Goal: Information Seeking & Learning: Check status

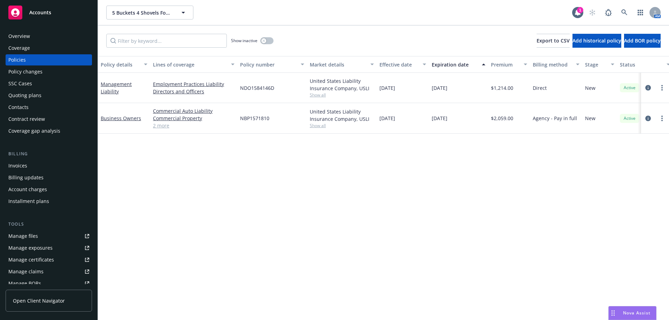
click at [322, 128] on span "Show all" at bounding box center [342, 126] width 64 height 6
click at [202, 172] on div "Policy details Lines of coverage Policy number Market details Effective date Ex…" at bounding box center [384, 188] width 572 height 264
click at [113, 85] on link "Management Liability" at bounding box center [116, 88] width 31 height 14
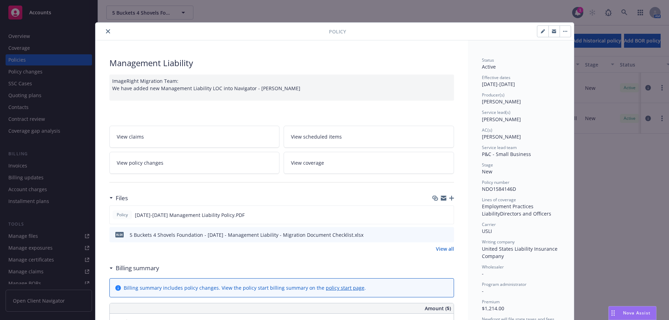
click at [106, 31] on icon "close" at bounding box center [108, 31] width 4 height 4
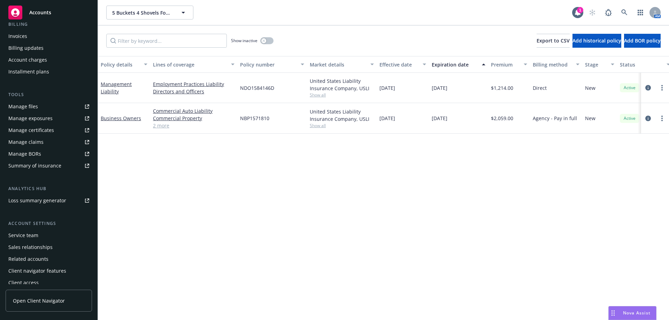
scroll to position [134, 0]
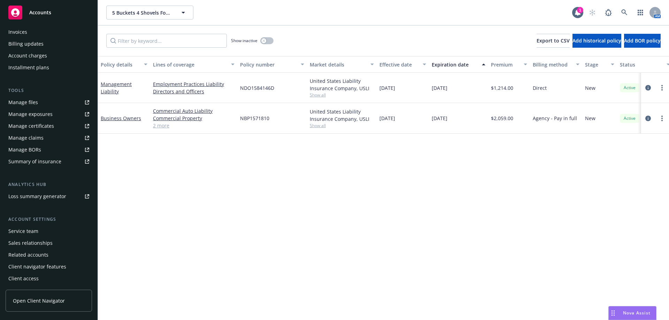
click at [134, 179] on div "Policy details Lines of coverage Policy number Market details Effective date Ex…" at bounding box center [384, 188] width 572 height 264
drag, startPoint x: 239, startPoint y: 89, endPoint x: 279, endPoint y: 89, distance: 40.1
click at [279, 89] on div "NDO1584146D" at bounding box center [272, 88] width 70 height 30
copy span "NDO1584146D"
click at [114, 119] on link "Business Owners" at bounding box center [121, 118] width 40 height 7
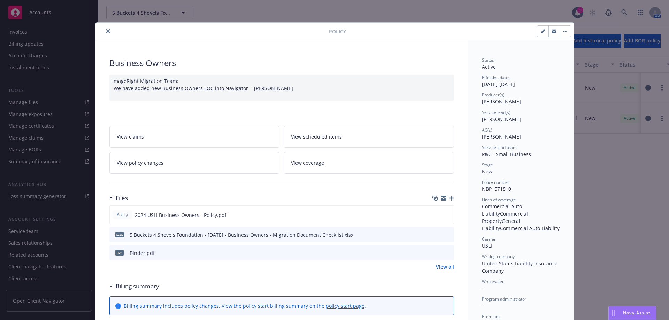
click at [104, 36] on div "Policy" at bounding box center [335, 32] width 479 height 18
click at [106, 32] on icon "close" at bounding box center [108, 31] width 4 height 4
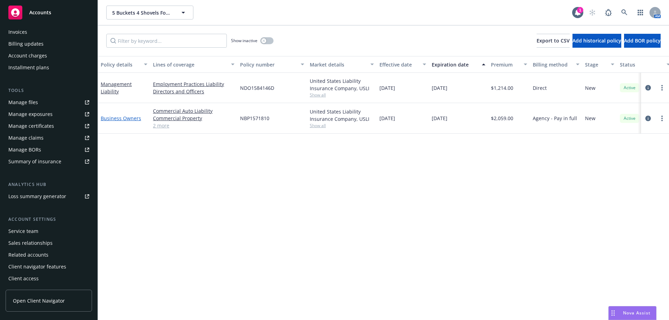
click at [119, 120] on link "Business Owners" at bounding box center [121, 118] width 40 height 7
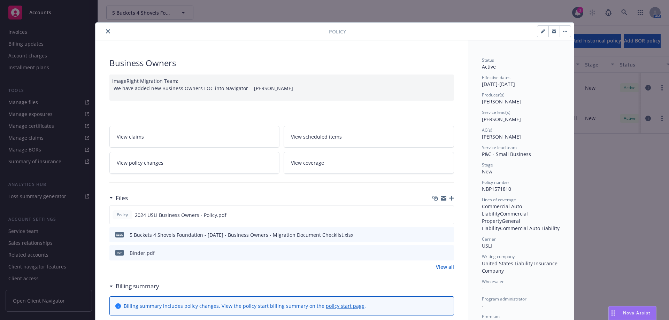
scroll to position [21, 0]
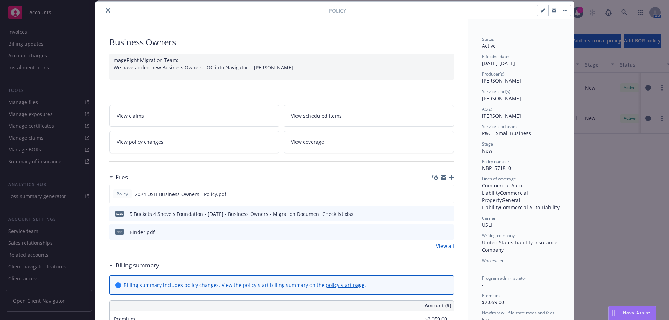
click at [444, 247] on link "View all" at bounding box center [445, 246] width 18 height 7
